Goal: Find contact information: Find contact information

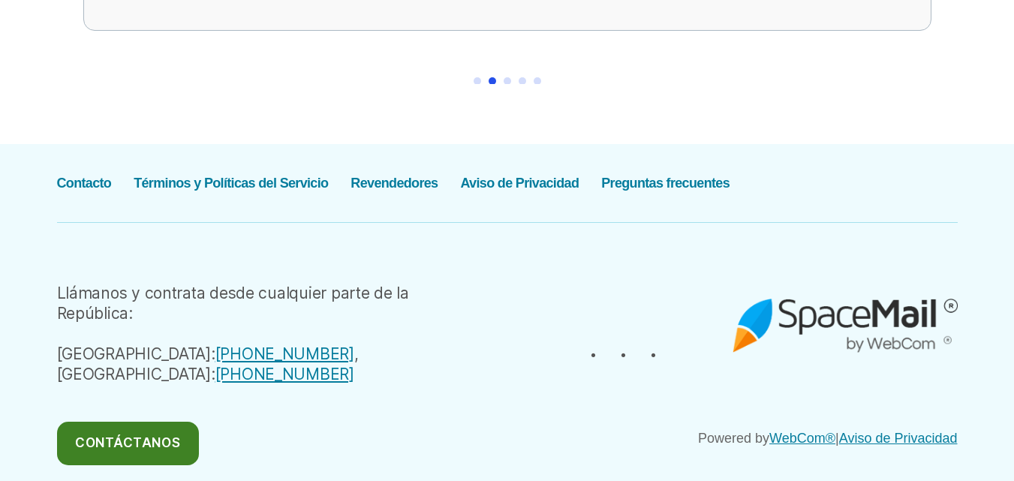
scroll to position [2878, 0]
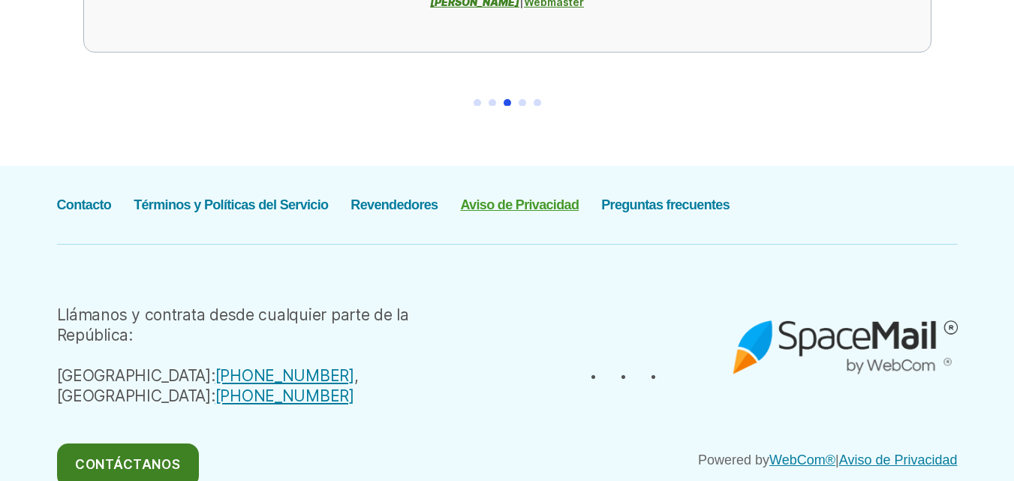
click at [508, 197] on link "Aviso de Privacidad" at bounding box center [519, 204] width 119 height 15
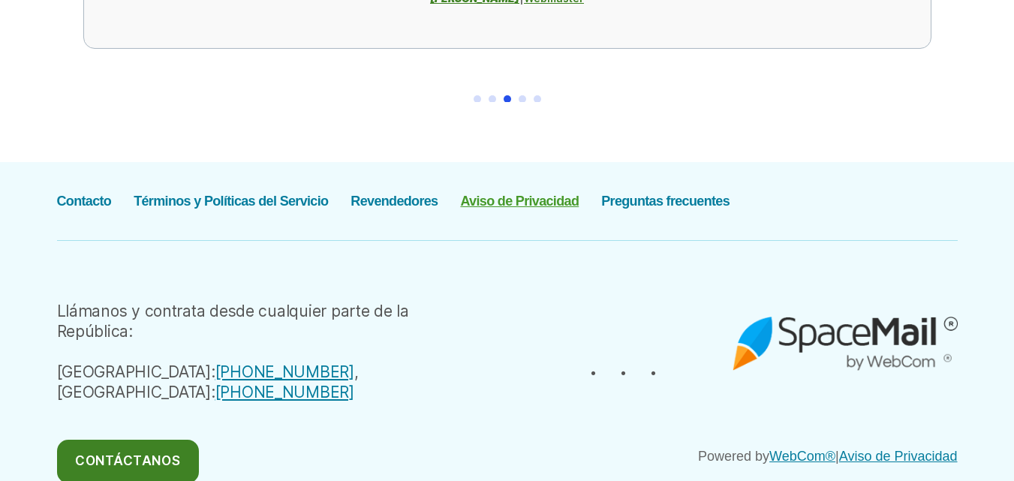
scroll to position [2901, 0]
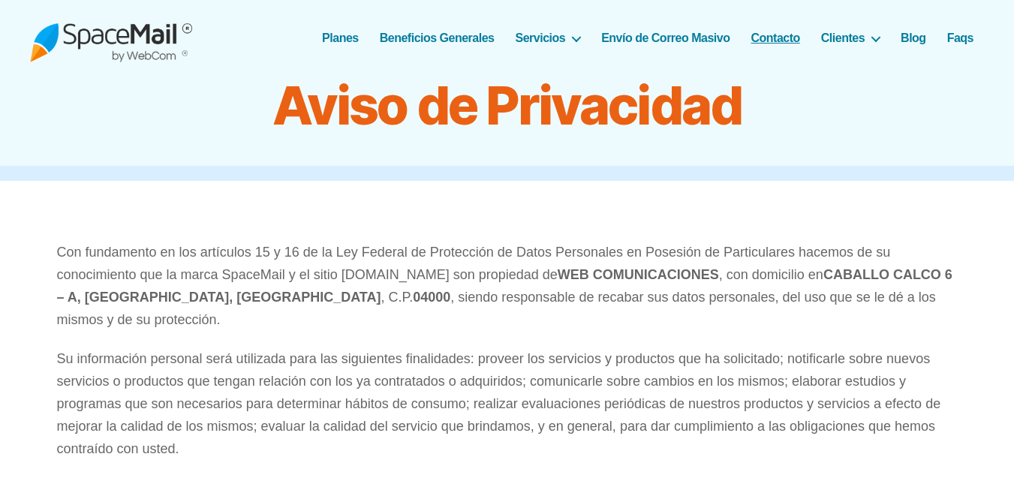
click at [761, 36] on link "Contacto" at bounding box center [775, 38] width 49 height 14
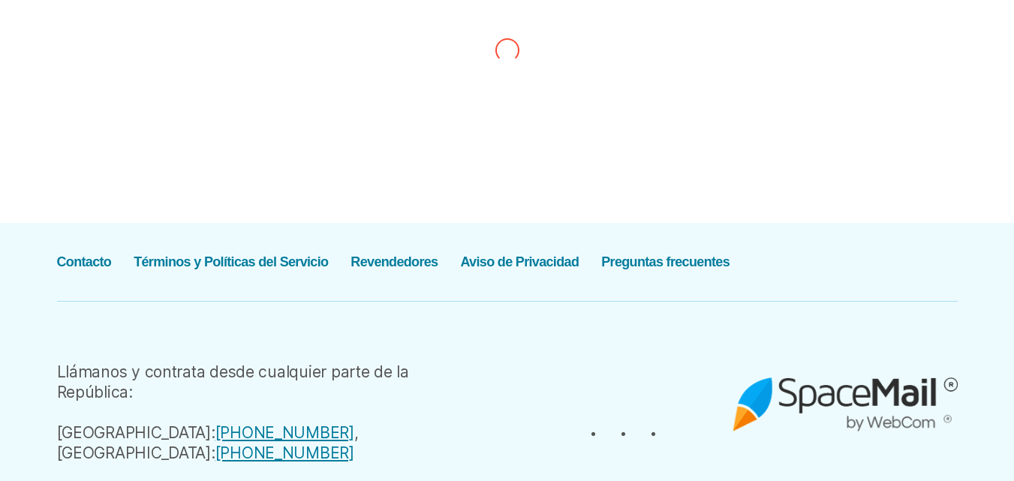
scroll to position [2838, 0]
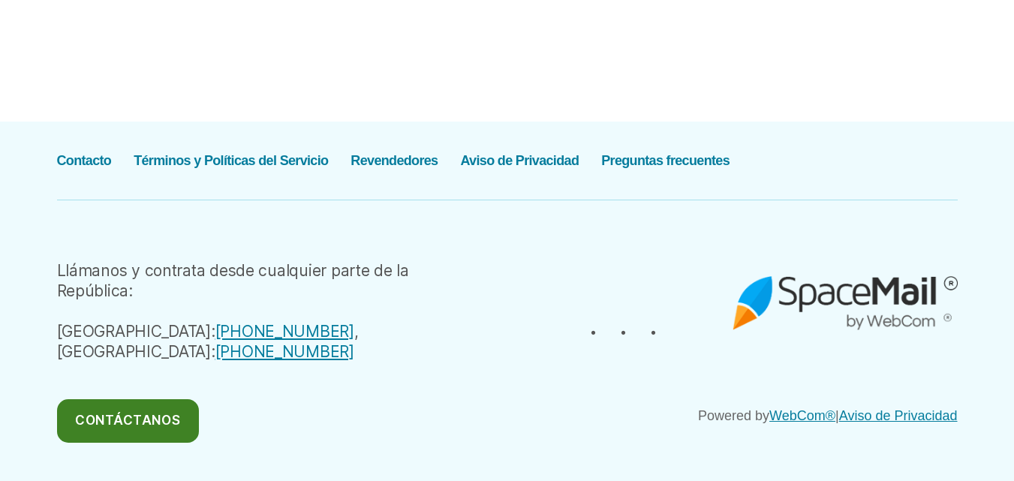
drag, startPoint x: 1022, startPoint y: 42, endPoint x: 997, endPoint y: 420, distance: 378.4
click at [116, 399] on link "Contáctanos" at bounding box center [128, 421] width 142 height 44
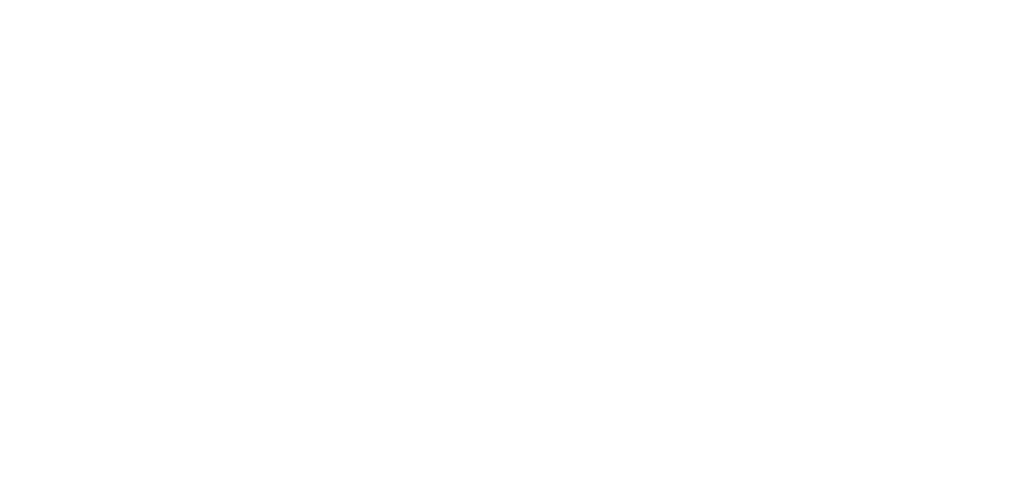
scroll to position [1009, 0]
